Goal: Find specific page/section: Find specific page/section

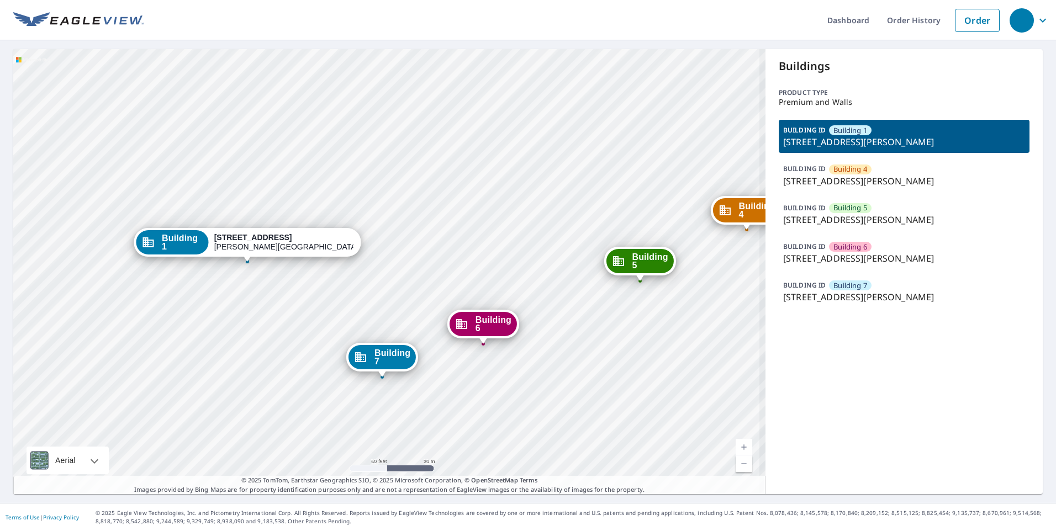
drag, startPoint x: 343, startPoint y: 290, endPoint x: 364, endPoint y: 278, distance: 24.2
click at [364, 278] on div "Building 4 [STREET_ADDRESS][PERSON_NAME] Building [GEOGRAPHIC_DATA][STREET_ADDR…" at bounding box center [389, 271] width 752 height 445
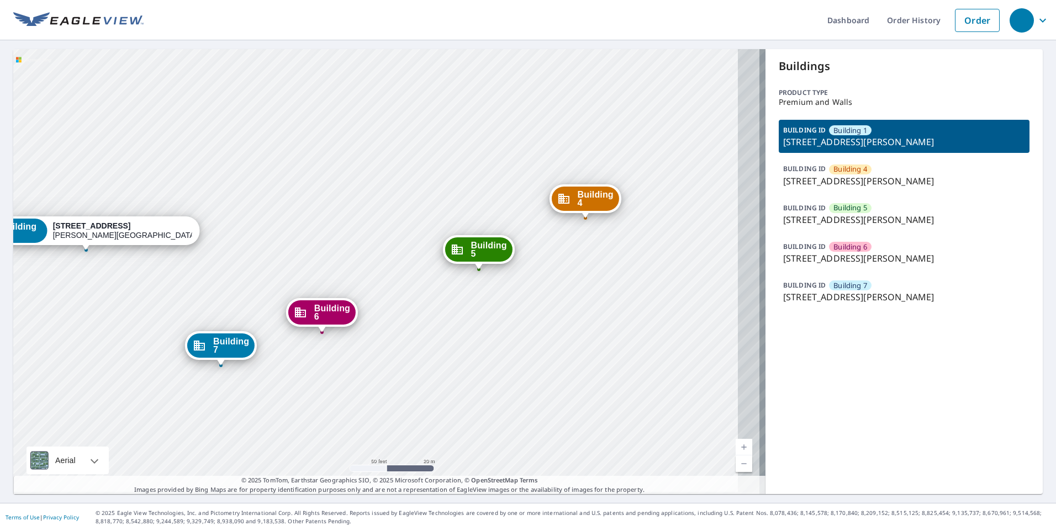
drag, startPoint x: 493, startPoint y: 251, endPoint x: 317, endPoint y: 248, distance: 175.1
click at [317, 248] on div "Building 4 [STREET_ADDRESS][PERSON_NAME] Building [GEOGRAPHIC_DATA][STREET_ADDR…" at bounding box center [389, 271] width 752 height 445
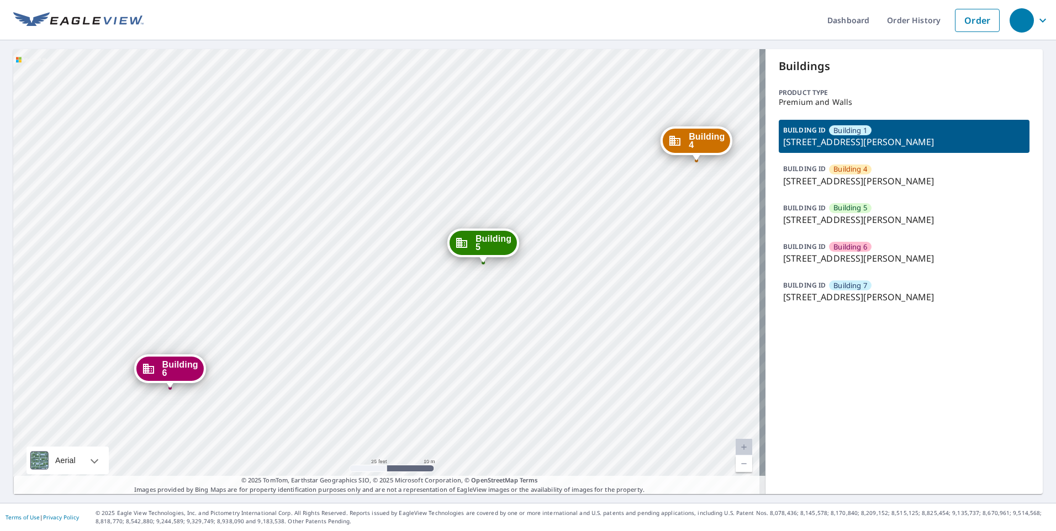
drag, startPoint x: 390, startPoint y: 288, endPoint x: 448, endPoint y: 215, distance: 93.1
click at [448, 215] on div "Building 4 [STREET_ADDRESS][PERSON_NAME] Building [GEOGRAPHIC_DATA][STREET_ADDR…" at bounding box center [389, 271] width 752 height 445
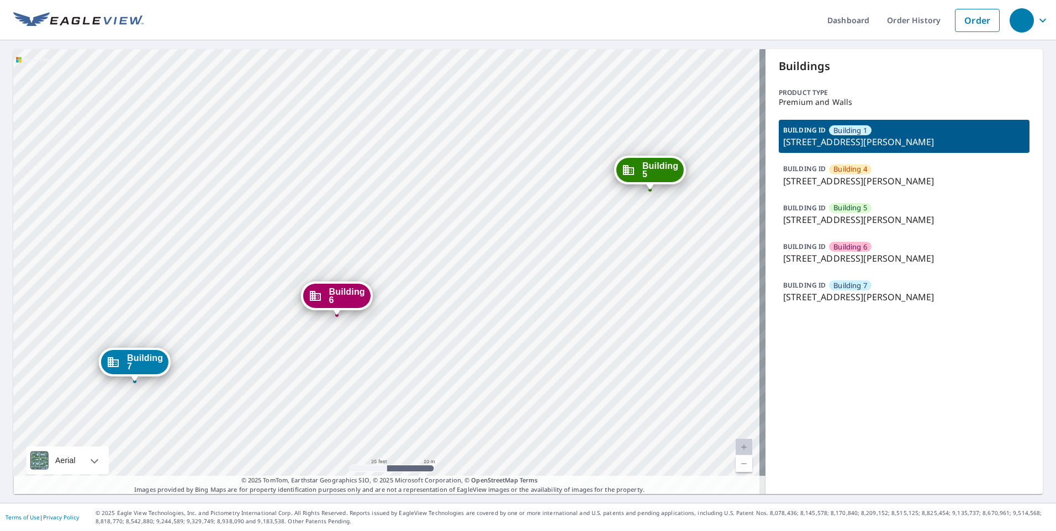
drag, startPoint x: 308, startPoint y: 208, endPoint x: 420, endPoint y: 230, distance: 114.4
click at [610, 221] on div "Building 4 [STREET_ADDRESS][PERSON_NAME] Building [GEOGRAPHIC_DATA][STREET_ADDR…" at bounding box center [389, 271] width 752 height 445
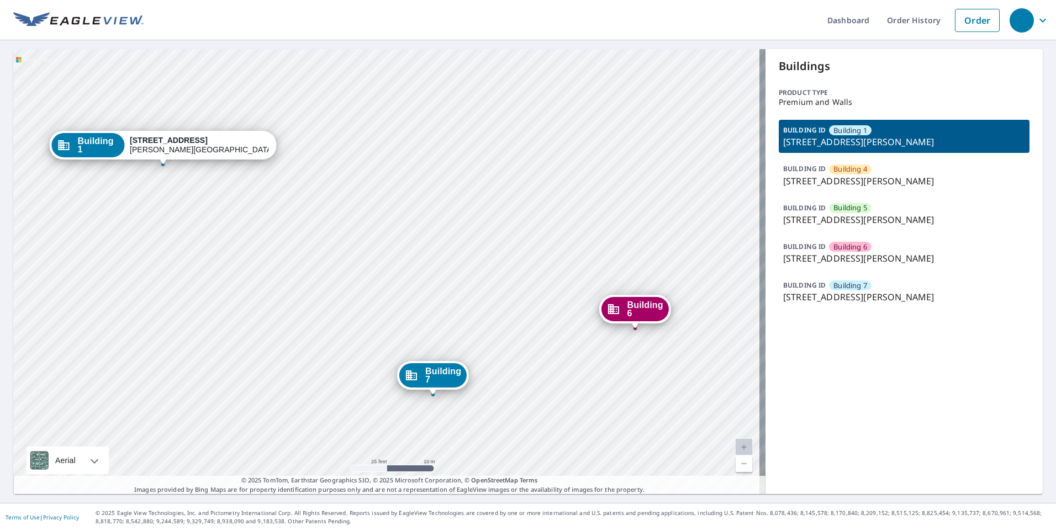
drag, startPoint x: 354, startPoint y: 258, endPoint x: 399, endPoint y: 258, distance: 45.3
click at [399, 258] on div "Building 4 [STREET_ADDRESS][PERSON_NAME] Building [GEOGRAPHIC_DATA][STREET_ADDR…" at bounding box center [389, 271] width 752 height 445
